Goal: Transaction & Acquisition: Purchase product/service

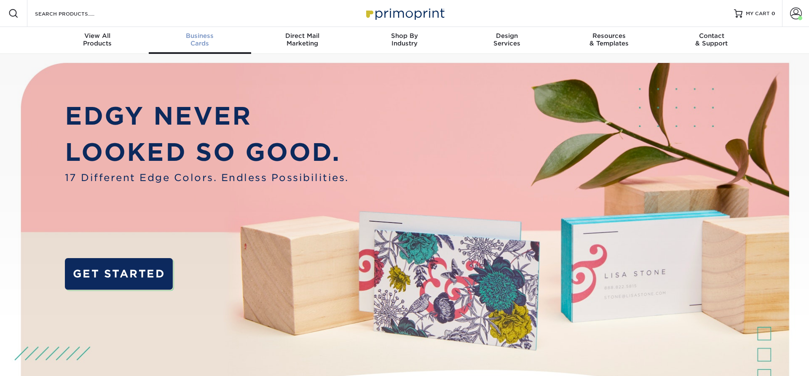
click at [203, 38] on span "Business" at bounding box center [200, 36] width 102 height 8
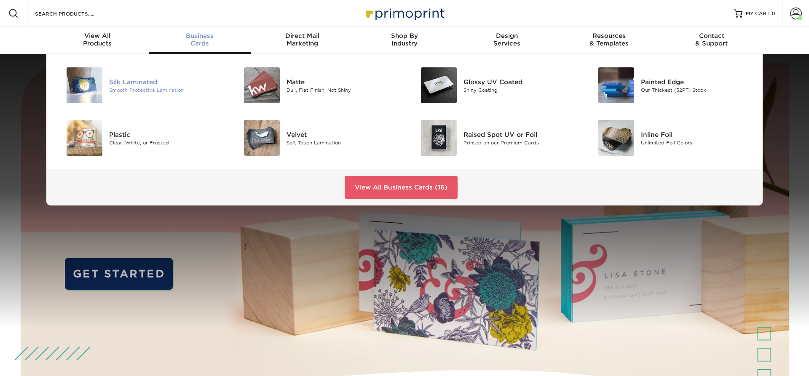
click at [118, 83] on div "Silk Laminated" at bounding box center [165, 81] width 112 height 9
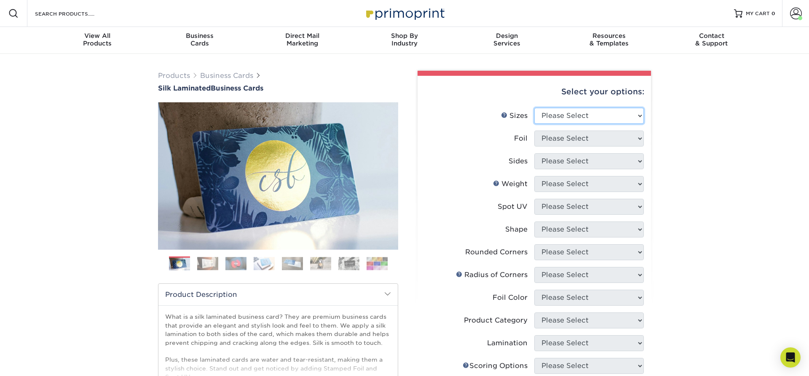
click at [535, 108] on select "Please Select 1.5" x 3.5" - Mini 1.75" x 3.5" - Mini 2" x 2" - Square 2" x 3" -…" at bounding box center [590, 116] width 110 height 16
select select "2.00x3.50"
click option "2" x 3.5" - Standard" at bounding box center [0, 0] width 0 height 0
click at [535, 131] on select "Please Select Yes No" at bounding box center [590, 139] width 110 height 16
select select "0"
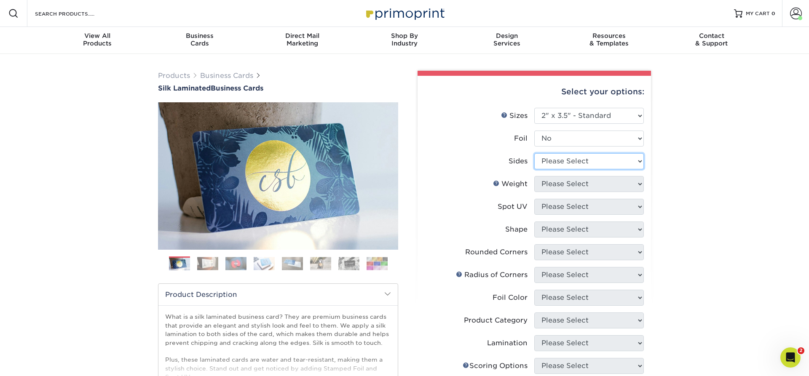
click at [535, 153] on select "Please Select Print Both Sides Print Front Only" at bounding box center [590, 161] width 110 height 16
select select "13abbda7-1d64-4f25-8bb2-c179b224825d"
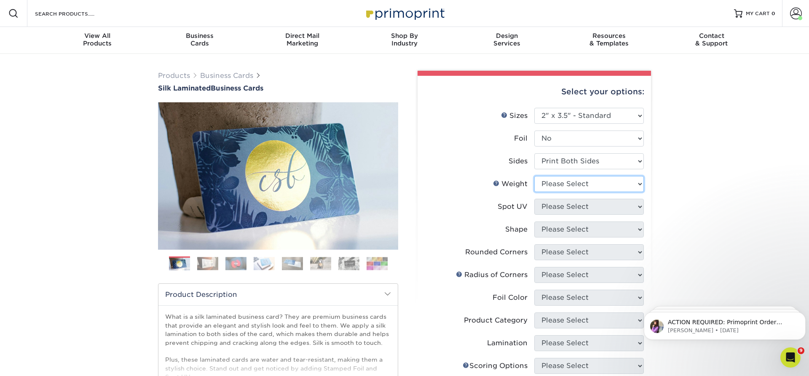
click at [535, 176] on select "Please Select 16PT" at bounding box center [590, 184] width 110 height 16
select select "16PT"
click at [535, 199] on select "Please Select No Spot UV Front and Back (Both Sides) Front Only Back Only" at bounding box center [590, 207] width 110 height 16
select select "3"
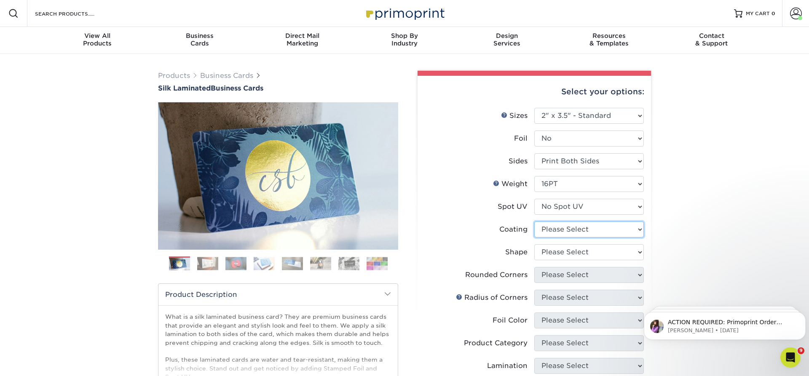
click at [535, 222] on select at bounding box center [590, 230] width 110 height 16
select select "3e7618de-abca-4bda-9f97-8b9129e913d8"
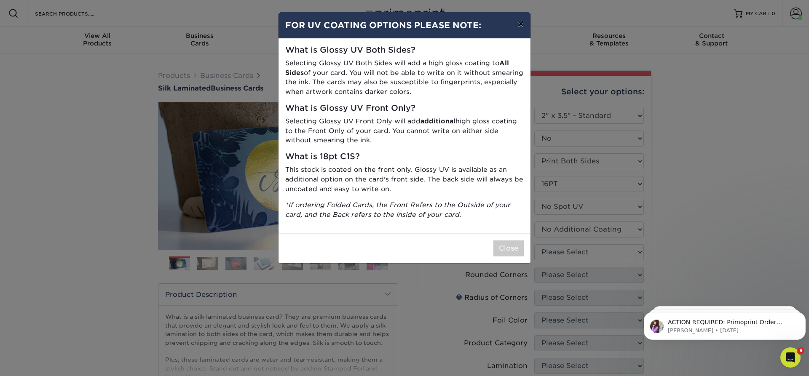
click at [523, 28] on button "×" at bounding box center [520, 24] width 19 height 24
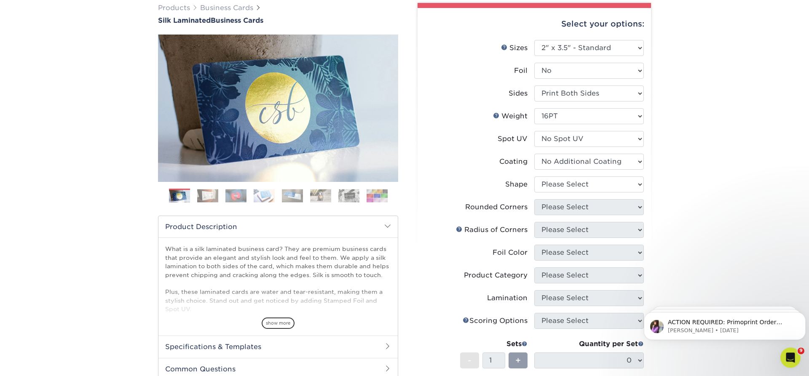
scroll to position [86, 0]
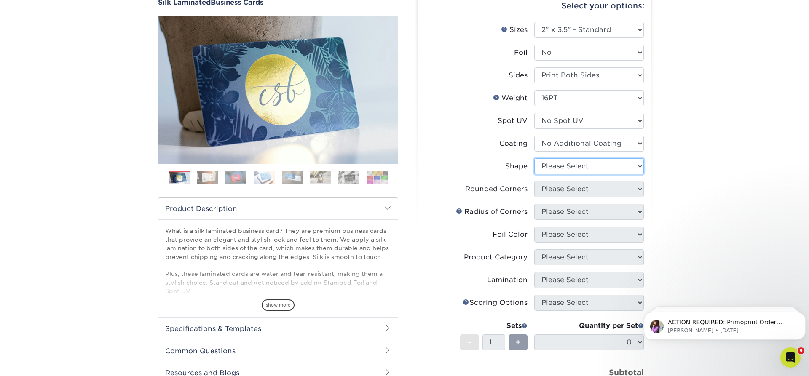
click at [535, 159] on select "Please Select Standard Oval" at bounding box center [590, 167] width 110 height 16
select select "standard"
click at [535, 181] on select "Please Select Yes - Round 2 Corners Yes - Round 4 Corners No" at bounding box center [590, 189] width 110 height 16
select select "0"
click option "No" at bounding box center [0, 0] width 0 height 0
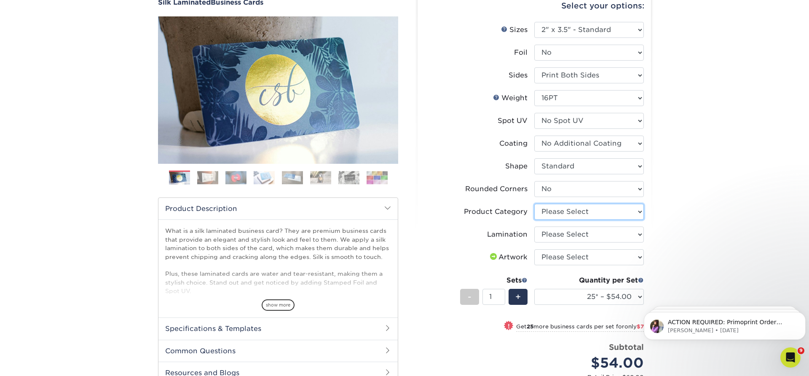
click at [535, 204] on select "Please Select Business Cards" at bounding box center [590, 212] width 110 height 16
select select "3b5148f1-0588-4f88-a218-97bcfdce65c1"
click option "Business Cards" at bounding box center [0, 0] width 0 height 0
click at [535, 227] on select "Please Select Silk" at bounding box center [590, 235] width 110 height 16
select select "ccacb42f-45f7-42d3-bbd3-7c8421cf37f0"
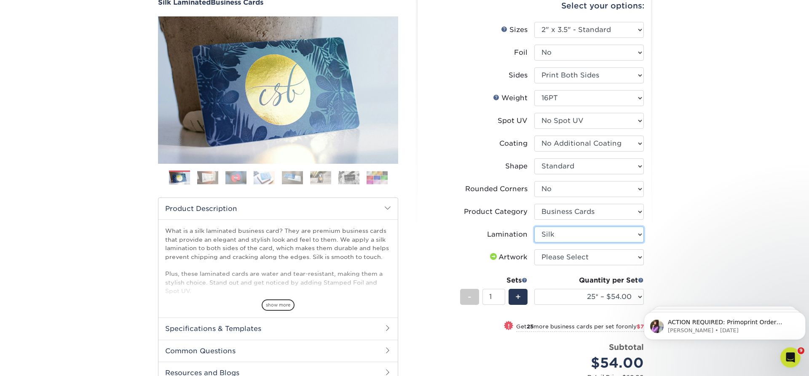
click option "Silk" at bounding box center [0, 0] width 0 height 0
click at [535, 250] on select "Please Select I will upload files I need a design - $100" at bounding box center [590, 258] width 110 height 16
select select "upload"
click option "I will upload files" at bounding box center [0, 0] width 0 height 0
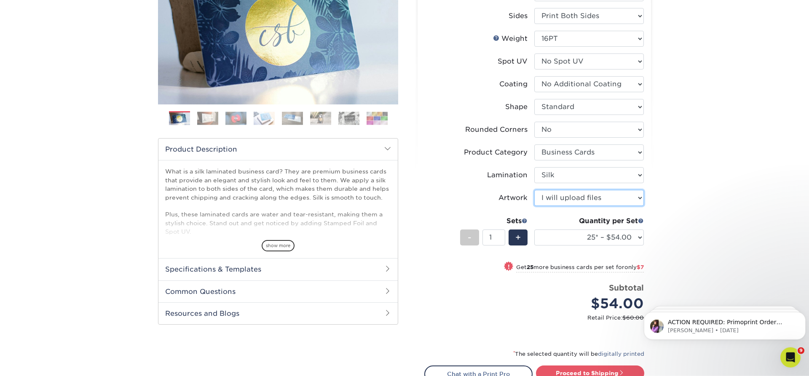
scroll to position [172, 0]
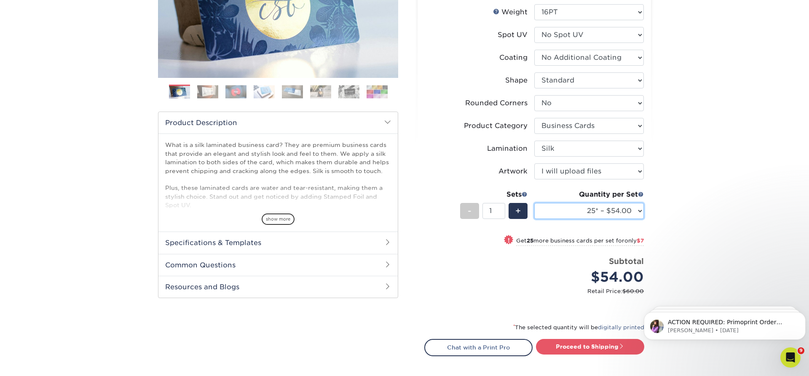
click at [535, 203] on select "25* – $54.00 50* – $61.00 75* – $68.00 100* – $75.00 250* – $82.00 500 – $86.00…" at bounding box center [590, 211] width 110 height 16
select select "250* – $82.00"
click option "250* – $82.00" at bounding box center [0, 0] width 0 height 0
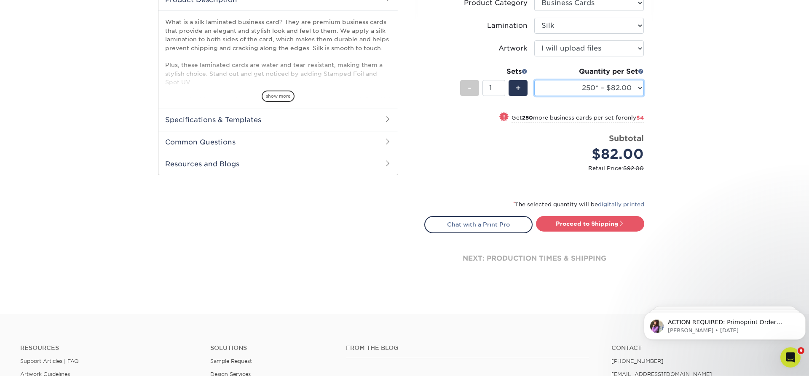
scroll to position [301, 0]
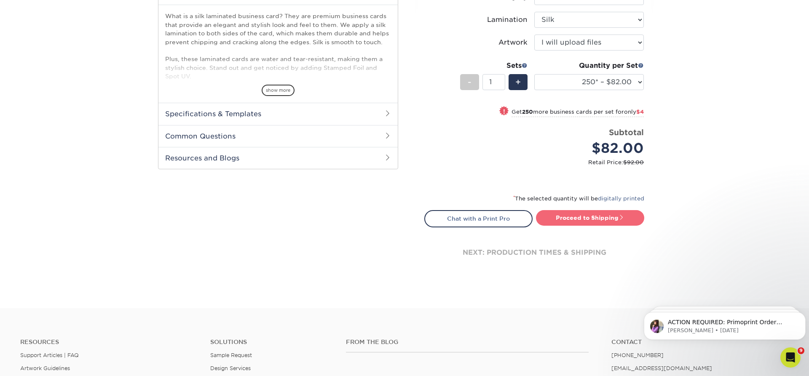
click at [578, 218] on link "Proceed to Shipping" at bounding box center [590, 217] width 108 height 15
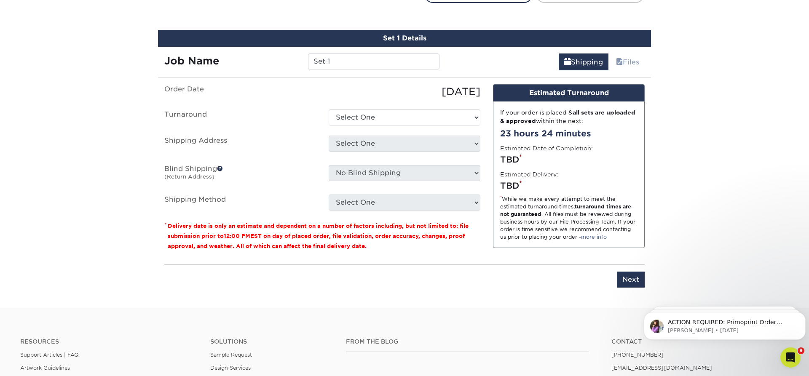
scroll to position [534, 0]
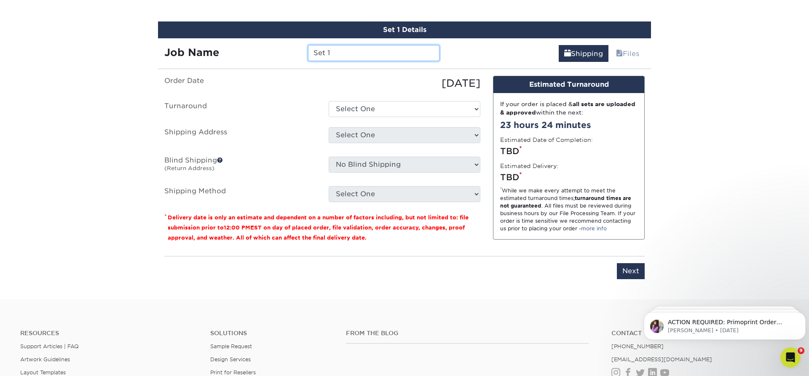
drag, startPoint x: 355, startPoint y: 47, endPoint x: 164, endPoint y: 62, distance: 192.0
click at [308, 56] on input "Set 1" at bounding box center [373, 53] width 131 height 16
click at [358, 52] on input "Charlie Gua" at bounding box center [373, 53] width 131 height 16
type input "Charlie Gaulke"
click at [329, 101] on select "Select One 2-4 Business Days 2 Day Next Business Day" at bounding box center [405, 109] width 152 height 16
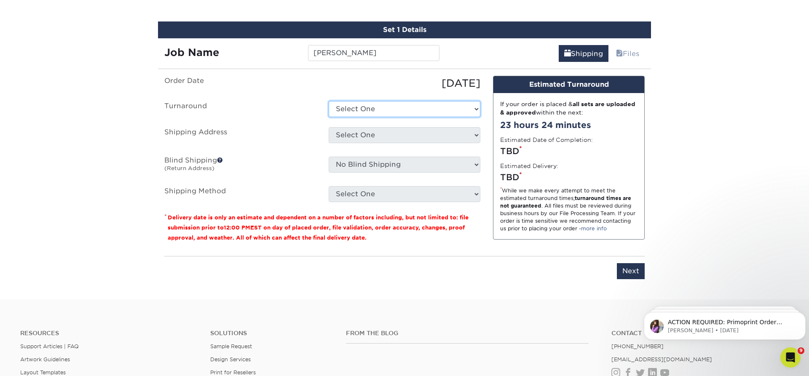
select select "0f15206b-ab67-423b-be9a-1c041d3ad452"
click option "2 Day" at bounding box center [0, 0] width 0 height 0
click at [329, 127] on select "Select One Adam Rowe Ankit Kora Anne Cox Atlanta Office AUSTRALIA AUSTRALIA #2 …" at bounding box center [405, 135] width 152 height 16
select select "14797"
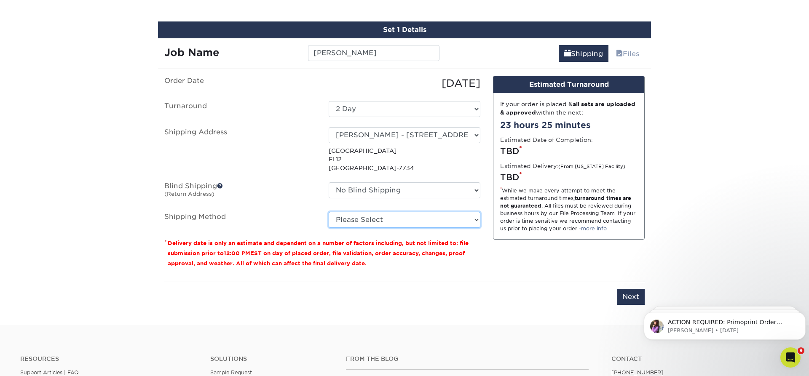
click at [329, 212] on select "Please Select Ground Shipping (+$7.84) 3 Day Shipping Service (+$15.36) 2 Day A…" at bounding box center [405, 220] width 152 height 16
select select "02"
click option "2 Day Air Shipping (+$15.84)" at bounding box center [0, 0] width 0 height 0
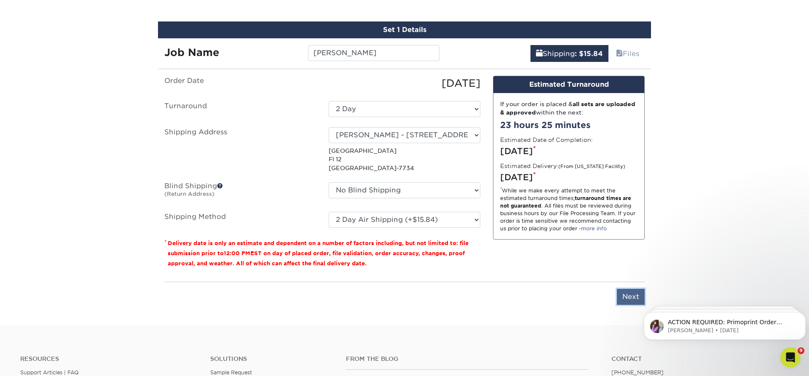
click at [627, 297] on input "Next" at bounding box center [631, 297] width 28 height 16
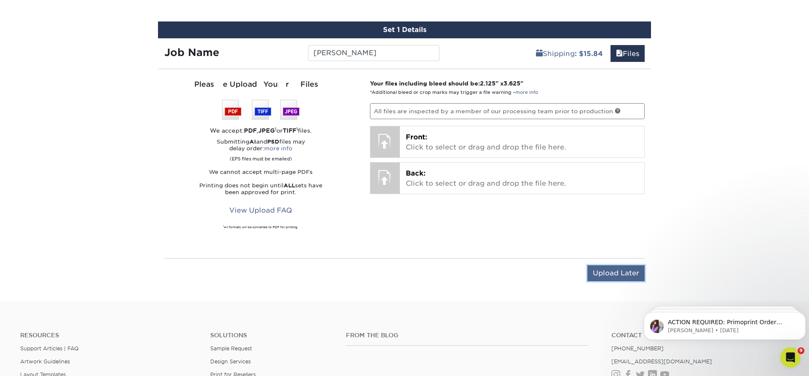
click at [615, 274] on input "Upload Later" at bounding box center [616, 274] width 57 height 16
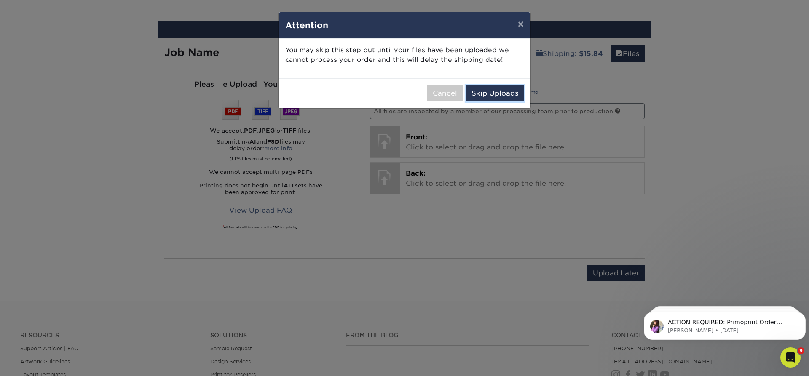
drag, startPoint x: 481, startPoint y: 97, endPoint x: 489, endPoint y: 124, distance: 28.1
click at [479, 101] on button "Skip Uploads" at bounding box center [495, 94] width 58 height 16
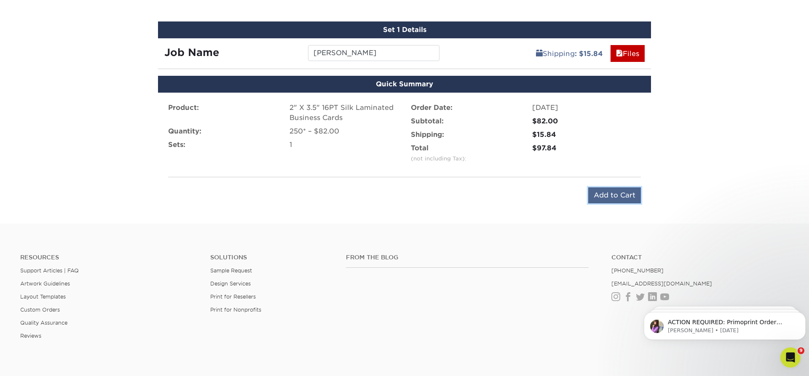
click at [624, 197] on input "Add to Cart" at bounding box center [615, 196] width 53 height 16
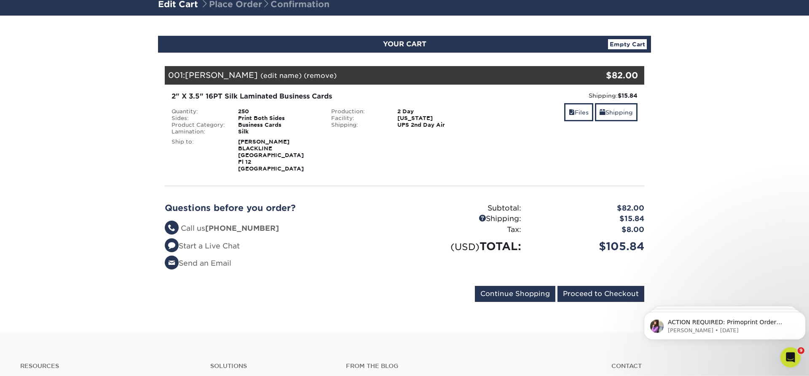
scroll to position [86, 0]
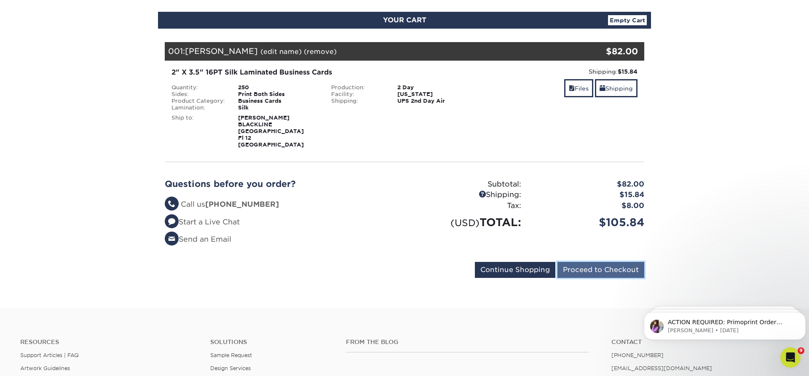
click at [620, 267] on input "Proceed to Checkout" at bounding box center [601, 270] width 87 height 16
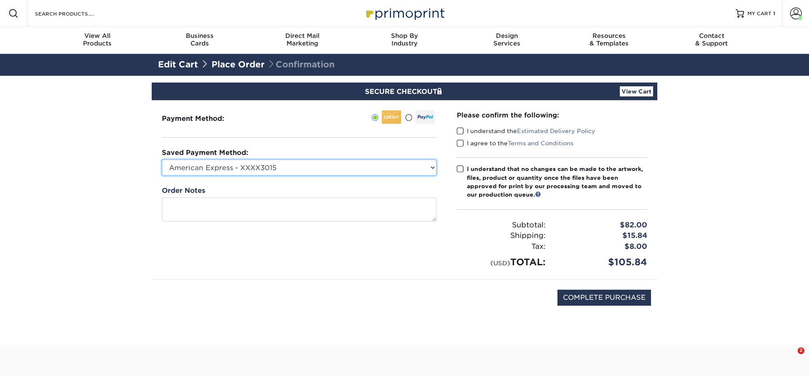
click at [162, 160] on select "American Express - XXXX3015 Visa - XXXX7148 Visa - XXXX1775 Visa - XXXX5541 New…" at bounding box center [299, 168] width 275 height 16
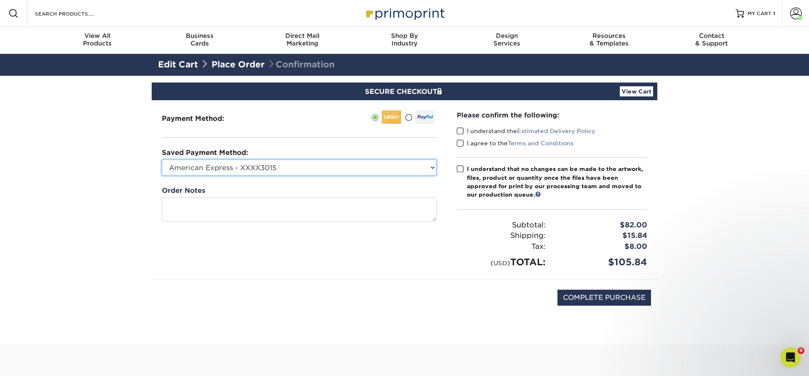
select select "75212"
click option "Visa - XXXX5541" at bounding box center [0, 0] width 0 height 0
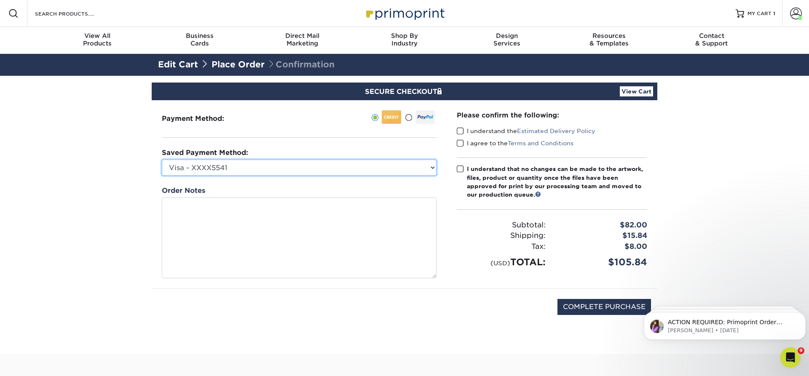
drag, startPoint x: 427, startPoint y: 276, endPoint x: 432, endPoint y: 396, distance: 120.2
click at [432, 279] on textarea at bounding box center [299, 238] width 275 height 81
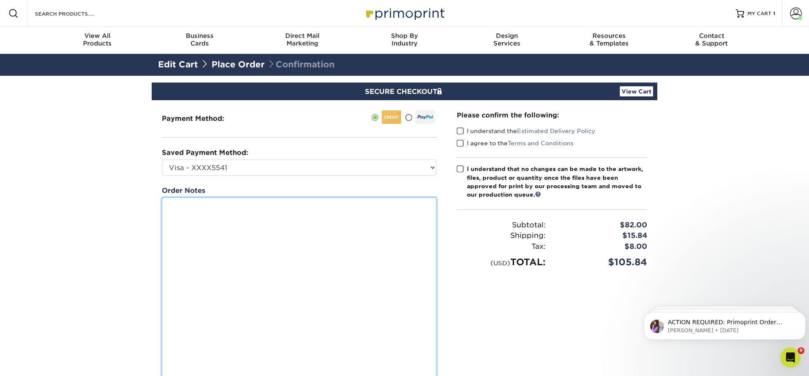
click at [189, 221] on textarea at bounding box center [299, 298] width 275 height 201
paste textarea "NAME: Charlie Gaulke TITLE: Senior Vice President, Product PHONE(S): Mobile: 31…"
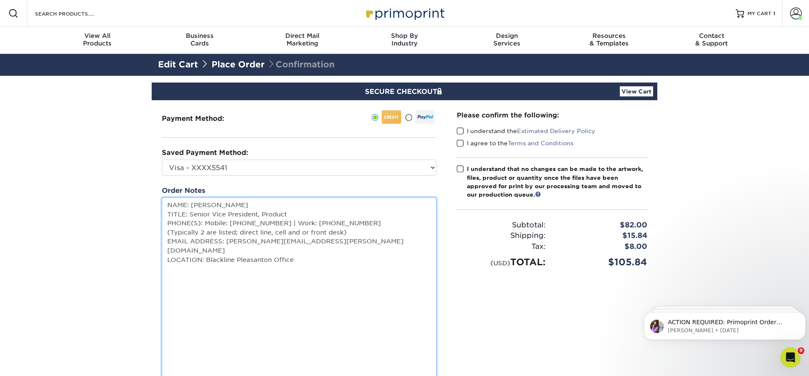
drag, startPoint x: 348, startPoint y: 230, endPoint x: 139, endPoint y: 229, distance: 208.7
click at [162, 233] on textarea "NAME: Charlie Gaulke TITLE: Senior Vice President, Product PHONE(S): Mobile: 31…" at bounding box center [299, 298] width 275 height 201
click at [236, 238] on textarea "NAME: Charlie Gaulke TITLE: Senior Vice President, Product PHONE(S): Mobile: 31…" at bounding box center [299, 298] width 275 height 201
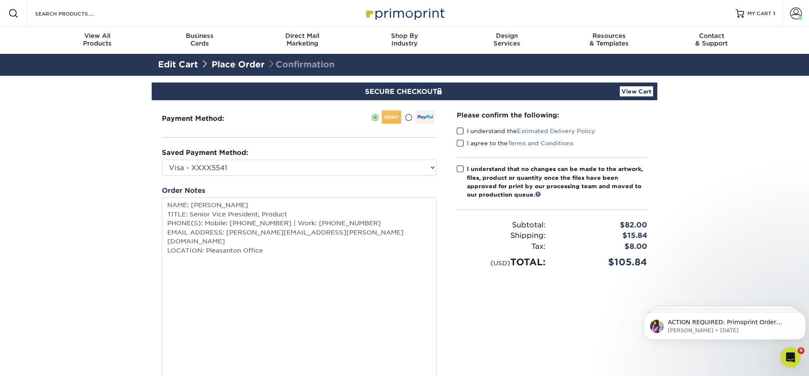
type textarea "NAME: Charlie Gaulke TITLE: Senior Vice President, Product PHONES: Mobile: 3109…"
click at [460, 129] on span at bounding box center [460, 131] width 7 height 8
click at [0, 0] on input "I understand the Estimated Delivery Policy" at bounding box center [0, 0] width 0 height 0
click at [459, 142] on span at bounding box center [460, 144] width 7 height 8
click at [0, 0] on input "I agree to the Terms and Conditions" at bounding box center [0, 0] width 0 height 0
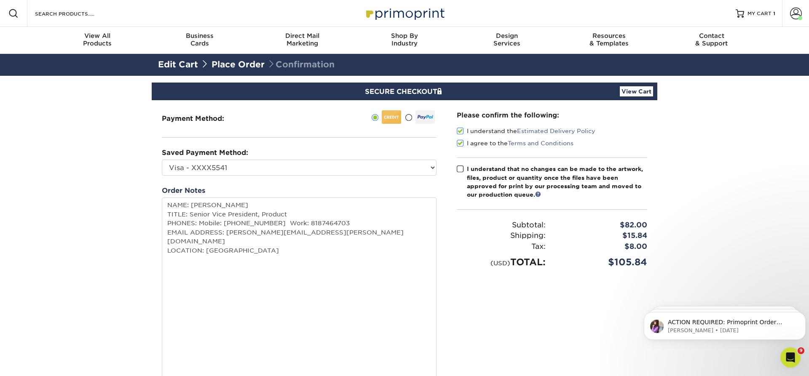
click at [461, 172] on span at bounding box center [460, 169] width 7 height 8
click at [0, 0] on input "I understand that no changes can be made to the artwork, files, product or quan…" at bounding box center [0, 0] width 0 height 0
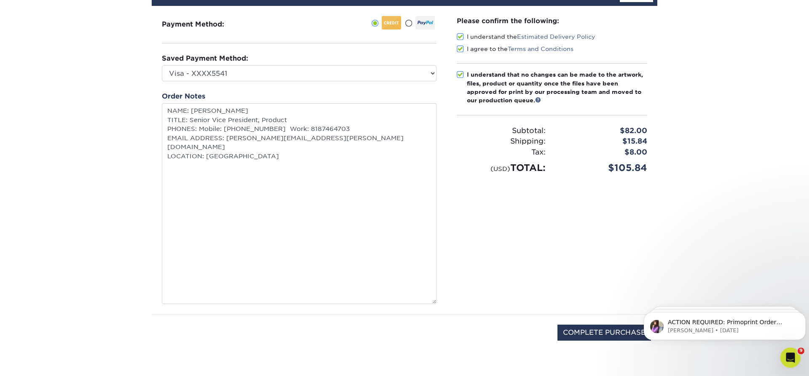
scroll to position [172, 0]
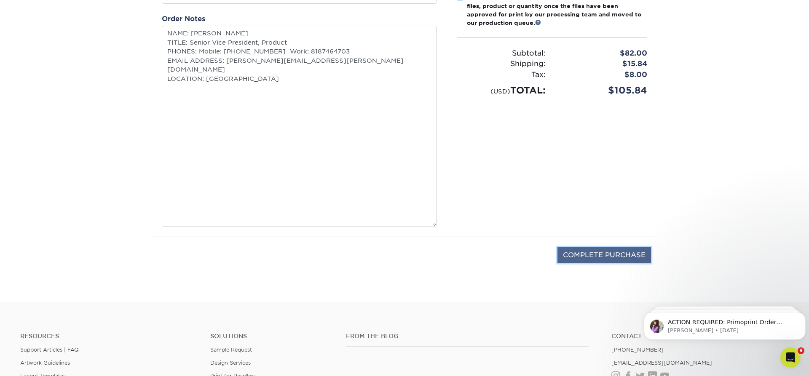
click at [628, 253] on input "COMPLETE PURCHASE" at bounding box center [605, 255] width 94 height 16
type input "PROCESSING, PLEASE WAIT..."
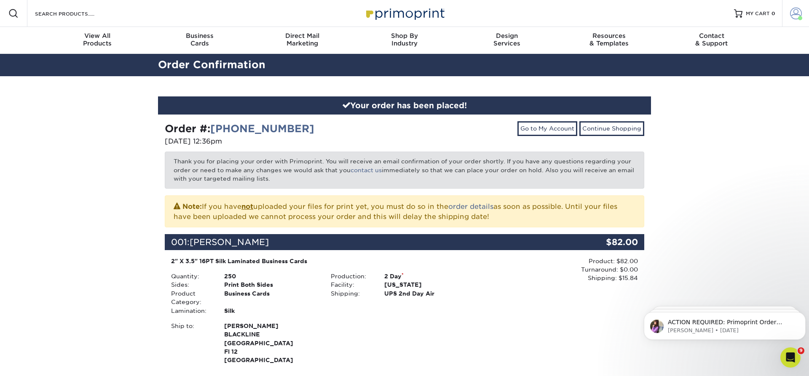
click at [798, 11] on span at bounding box center [796, 14] width 12 height 12
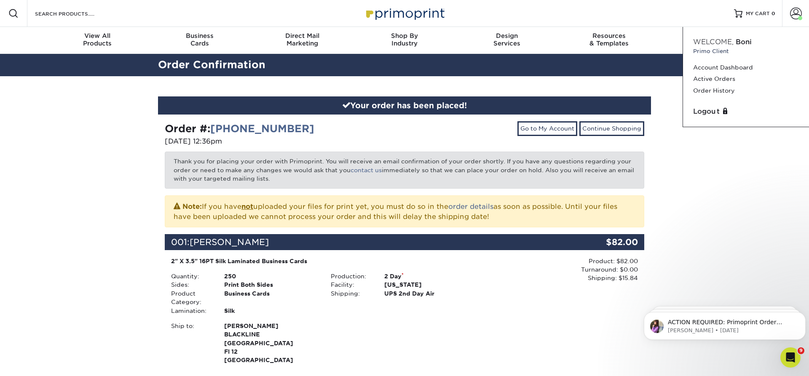
click at [726, 196] on div "Your order has been placed! Order #: 25108-123612-914 10/08/2025 12:36pm Go to …" at bounding box center [404, 299] width 809 height 446
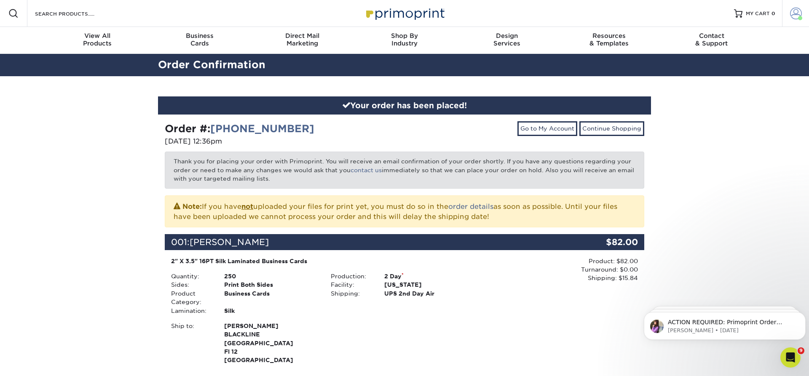
click at [800, 10] on span at bounding box center [796, 14] width 12 height 12
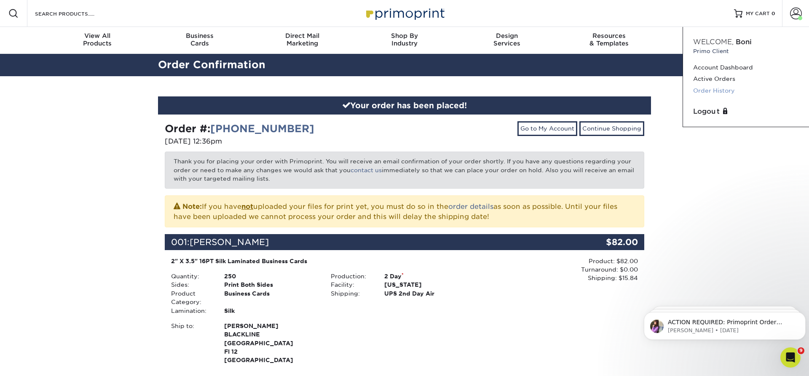
drag, startPoint x: 715, startPoint y: 78, endPoint x: 711, endPoint y: 88, distance: 10.2
click at [715, 78] on link "Active Orders" at bounding box center [747, 78] width 106 height 11
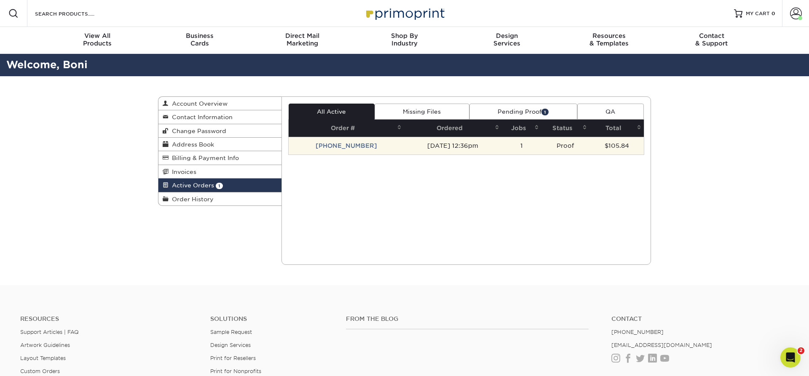
click at [337, 144] on td "[PHONE_NUMBER]" at bounding box center [347, 146] width 116 height 18
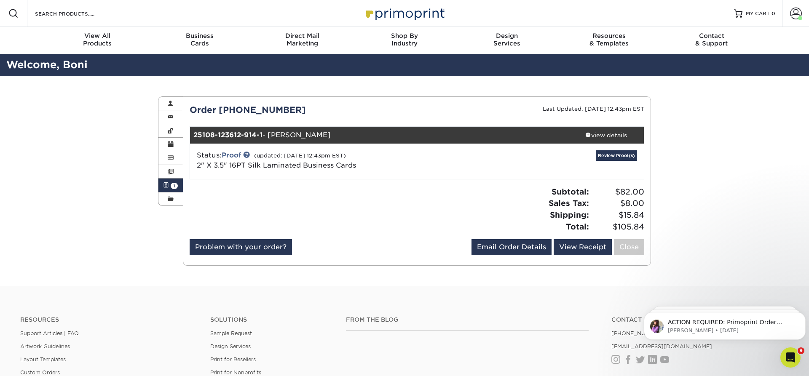
click at [238, 151] on div "Status: Proof (updated: [DATE] 12:43pm EST) 2" X 3.5" 16PT Silk Laminated Busin…" at bounding box center [342, 161] width 302 height 20
click at [238, 153] on link "Proof" at bounding box center [231, 155] width 19 height 8
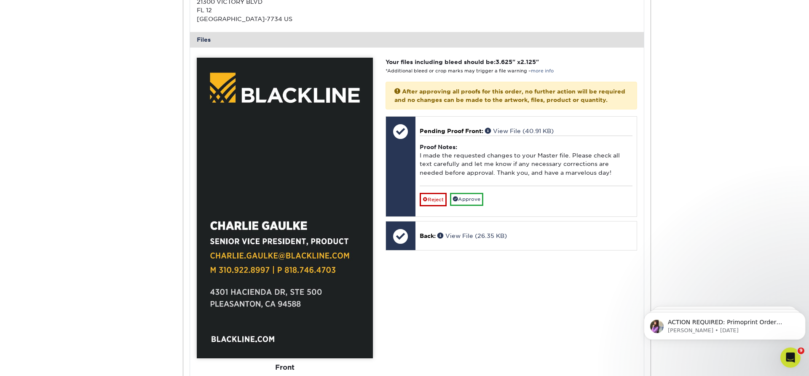
scroll to position [344, 0]
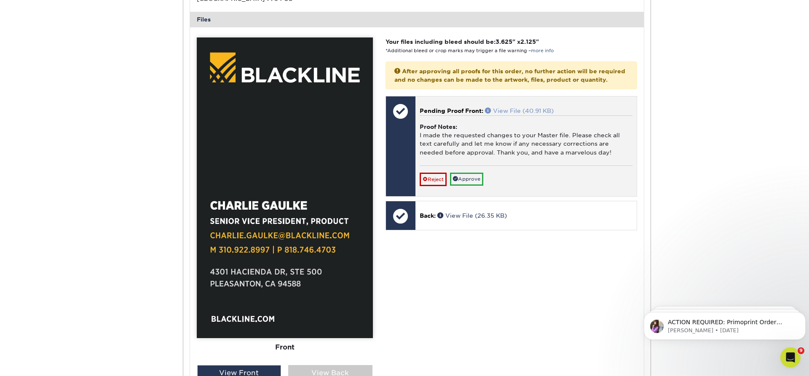
click at [506, 114] on link "View File (40.91 KB)" at bounding box center [519, 111] width 69 height 7
